Goal: Information Seeking & Learning: Learn about a topic

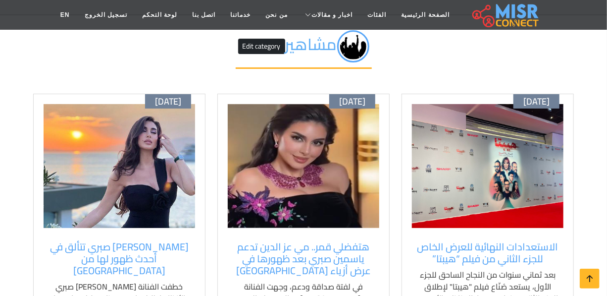
scroll to position [90, 0]
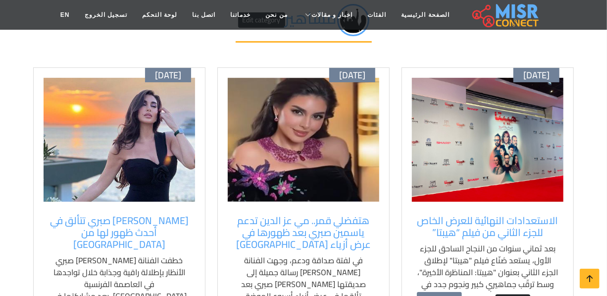
click at [489, 193] on img at bounding box center [488, 140] width 152 height 124
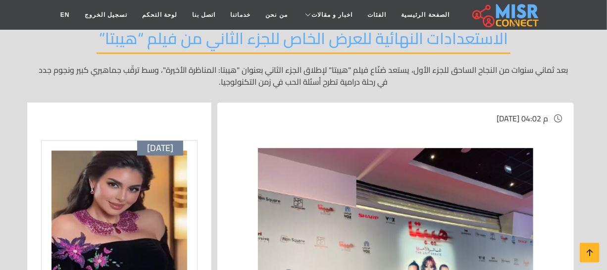
scroll to position [135, 0]
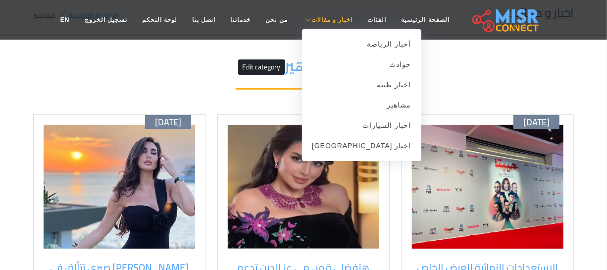
scroll to position [43, 0]
click at [377, 149] on link "اخبار [GEOGRAPHIC_DATA]" at bounding box center [361, 146] width 119 height 20
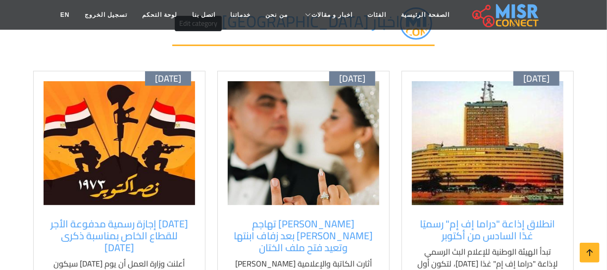
scroll to position [90, 0]
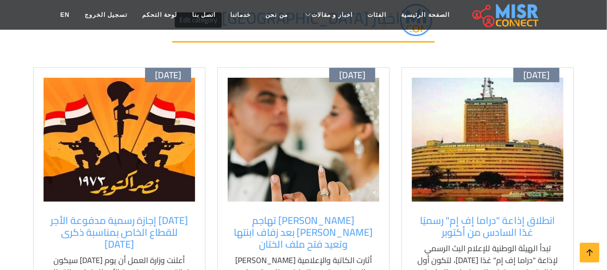
click at [492, 163] on img at bounding box center [488, 140] width 152 height 124
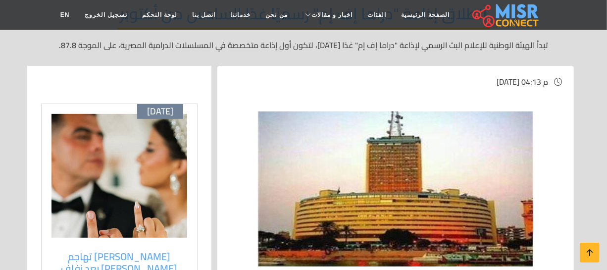
scroll to position [45, 0]
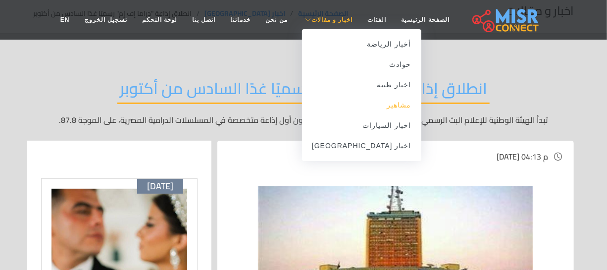
click at [365, 109] on link "مشاهير" at bounding box center [361, 105] width 119 height 20
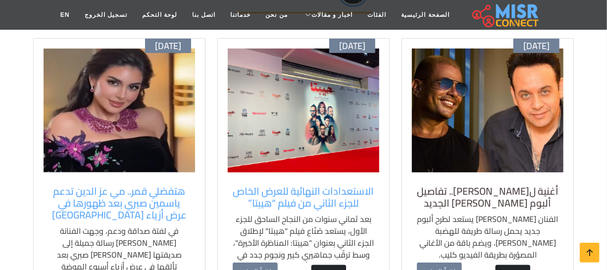
scroll to position [135, 0]
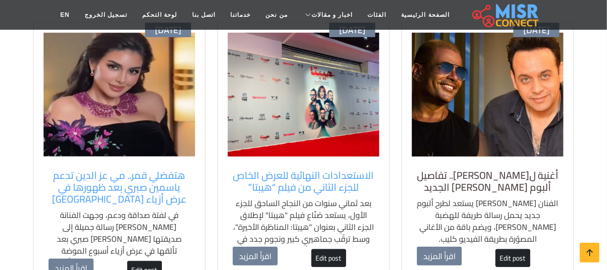
click at [445, 178] on h5 "أغنية ل[PERSON_NAME].. تفاصيل ألبوم [PERSON_NAME] الجديد" at bounding box center [488, 181] width 142 height 24
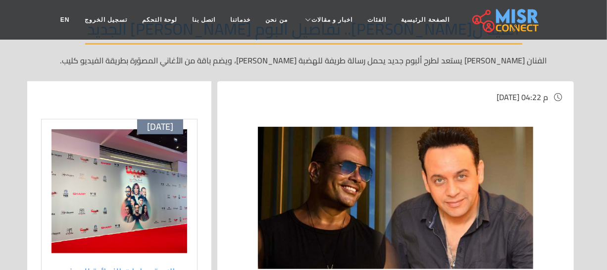
scroll to position [270, 0]
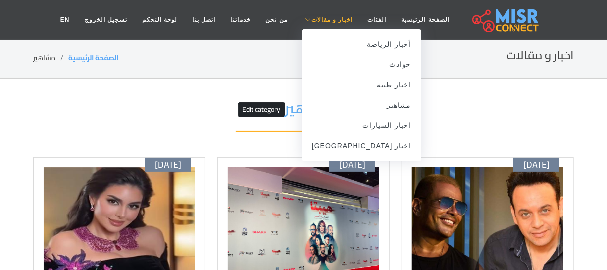
click at [330, 20] on span "اخبار و مقالات" at bounding box center [333, 19] width 42 height 9
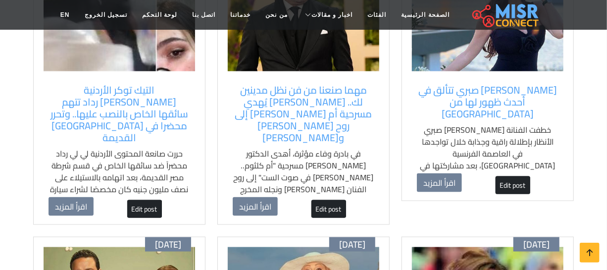
scroll to position [675, 0]
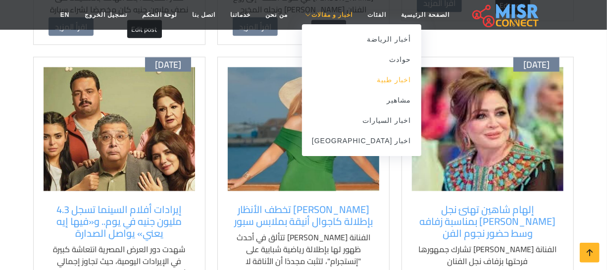
click at [383, 85] on link "اخبار طبية" at bounding box center [361, 80] width 119 height 20
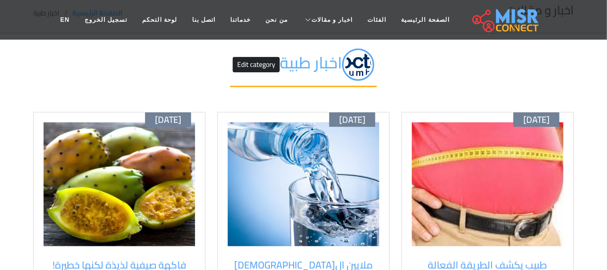
scroll to position [45, 0]
